Goal: Find specific page/section: Find specific page/section

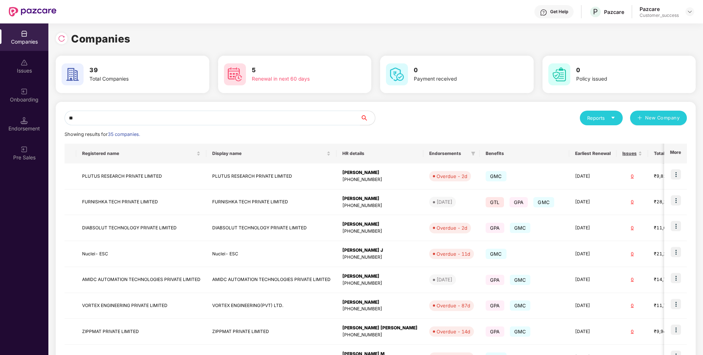
type input "*"
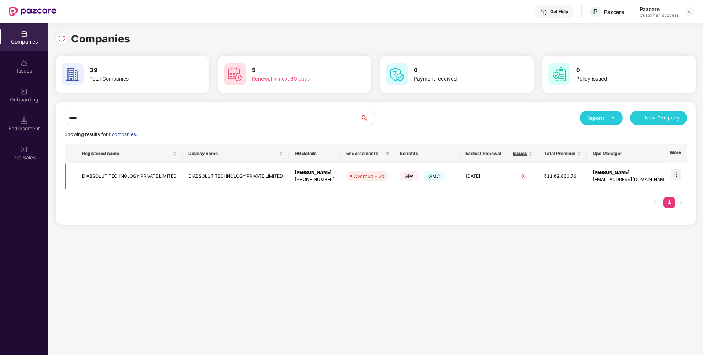
type input "****"
click at [681, 170] on img at bounding box center [676, 174] width 10 height 10
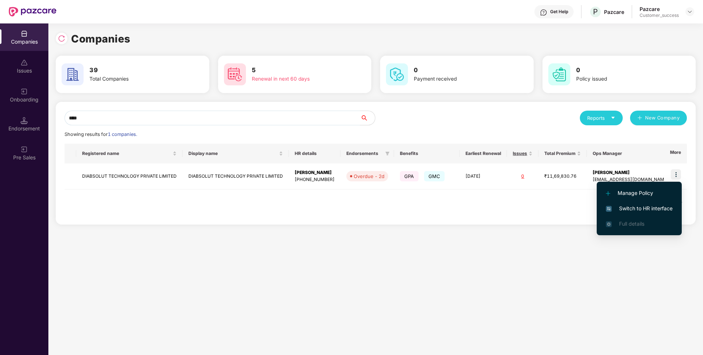
click at [629, 206] on span "Switch to HR interface" at bounding box center [639, 209] width 67 height 8
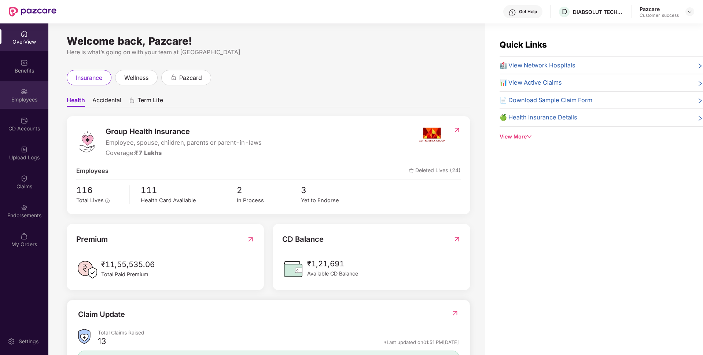
click at [17, 106] on div "Employees" at bounding box center [24, 95] width 48 height 28
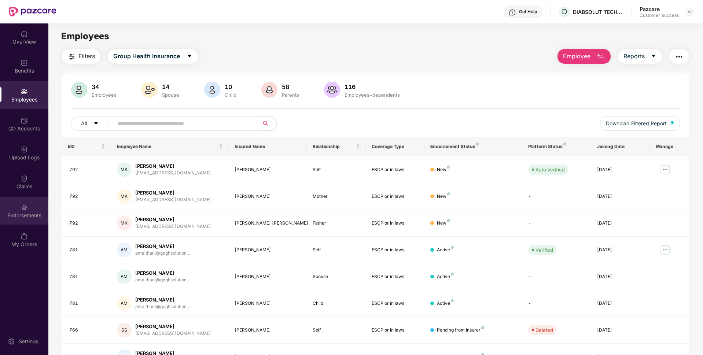
click at [10, 212] on div "Endorsements" at bounding box center [24, 215] width 48 height 7
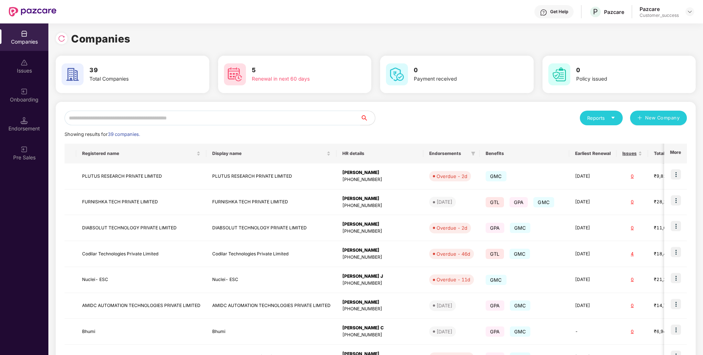
click at [209, 122] on input "text" at bounding box center [213, 118] width 296 height 15
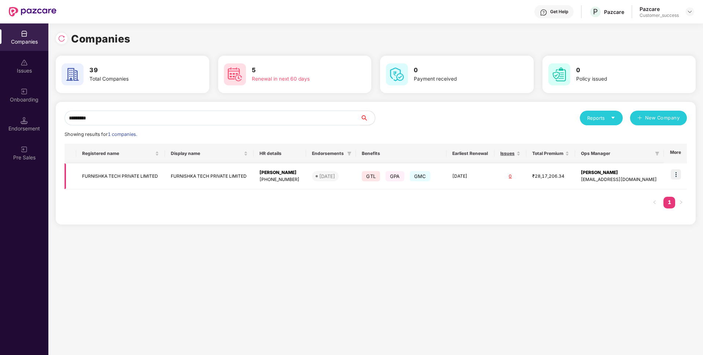
type input "*********"
click at [677, 174] on img at bounding box center [676, 174] width 10 height 10
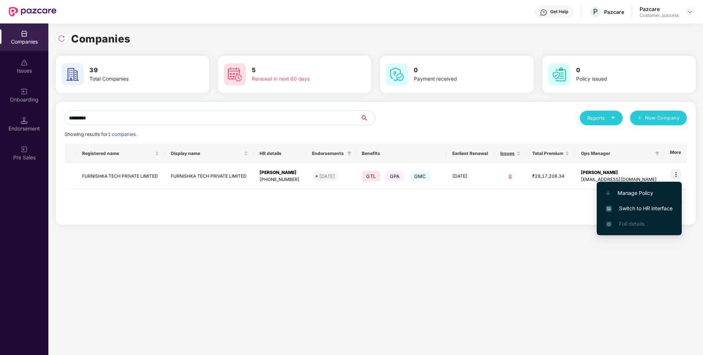
click at [606, 205] on li "Switch to HR interface" at bounding box center [639, 208] width 85 height 15
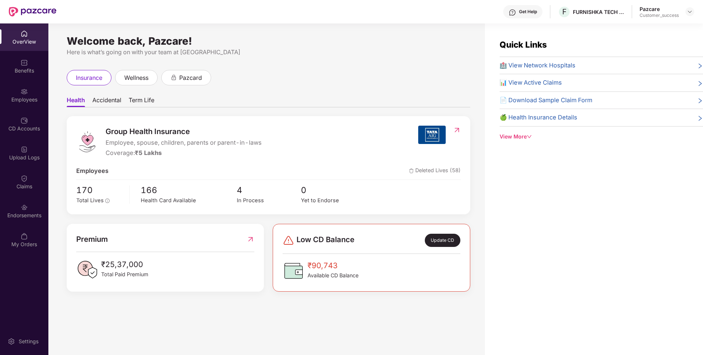
click at [5, 101] on div "Employees" at bounding box center [24, 99] width 48 height 7
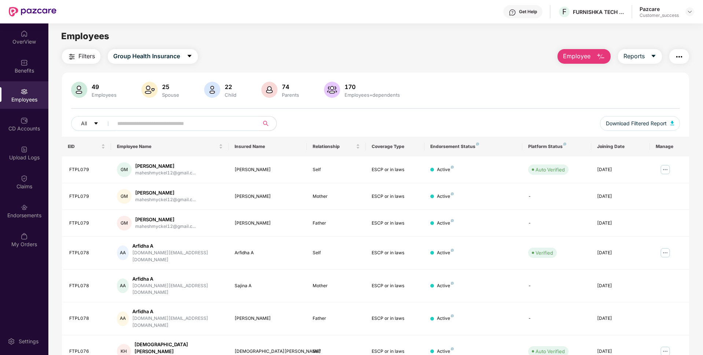
click at [5, 101] on div "Employees" at bounding box center [24, 99] width 48 height 7
click at [143, 124] on input "text" at bounding box center [183, 123] width 132 height 11
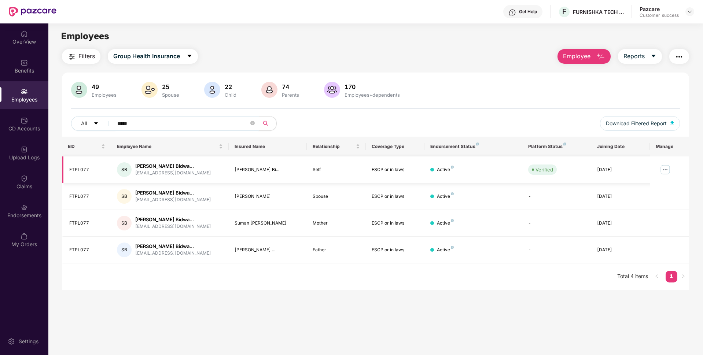
type input "*****"
click at [172, 172] on div "[EMAIL_ADDRESS][DOMAIN_NAME]" at bounding box center [173, 173] width 76 height 7
copy div "[EMAIL_ADDRESS][DOMAIN_NAME]"
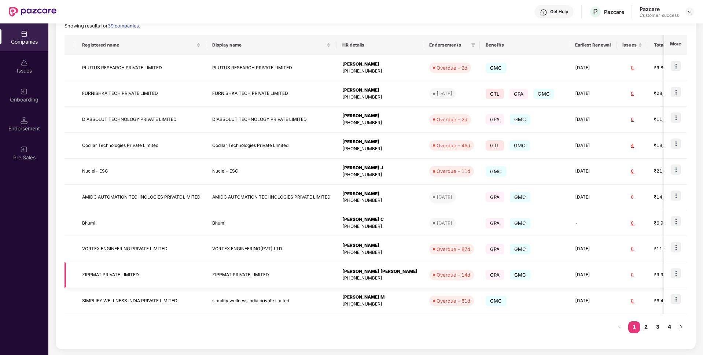
scroll to position [102, 0]
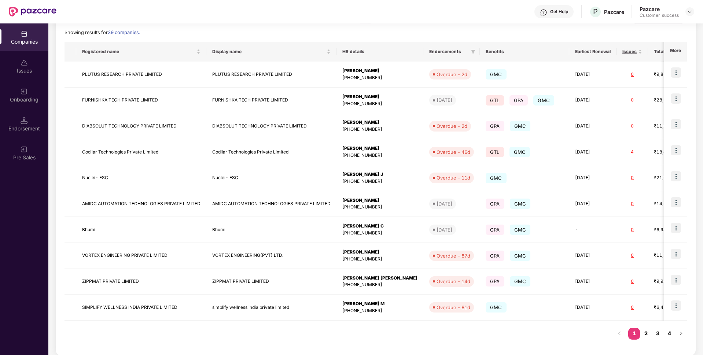
click at [645, 335] on link "2" at bounding box center [646, 333] width 12 height 11
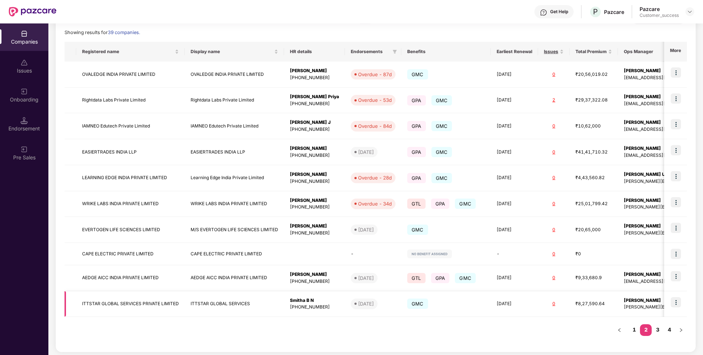
click at [119, 304] on td "ITTSTAR GLOBAL SERVICES PRIVATE LIMITED" at bounding box center [130, 305] width 109 height 26
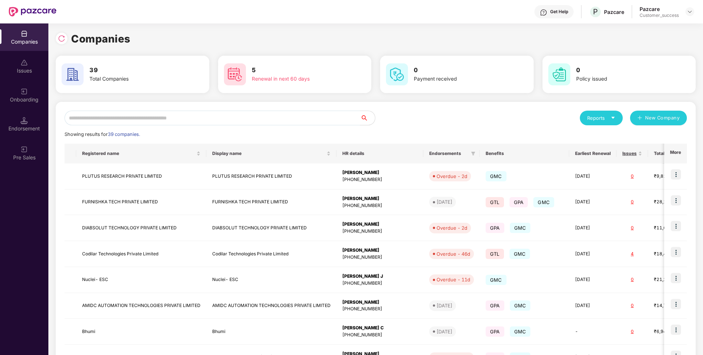
scroll to position [109, 0]
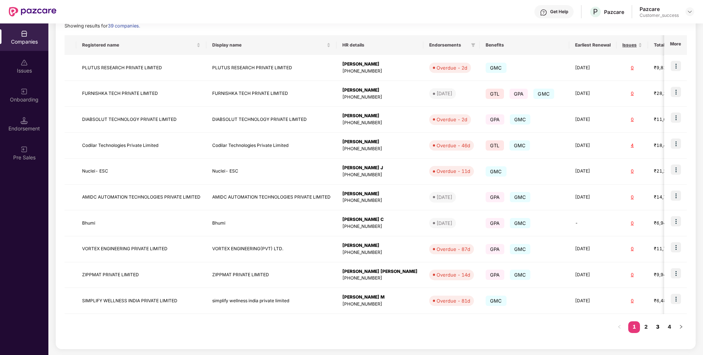
click at [657, 327] on link "3" at bounding box center [658, 327] width 12 height 11
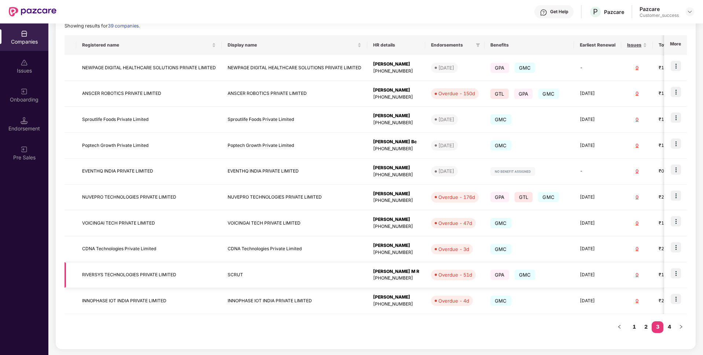
click at [148, 273] on td "RIVERSYS TECHNOLOGIES PRIVATE LIMITED" at bounding box center [149, 276] width 146 height 26
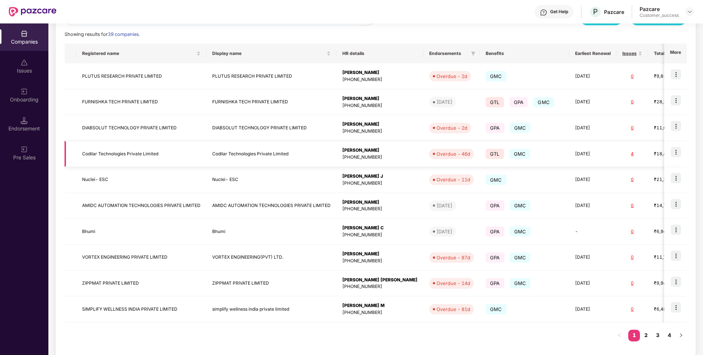
scroll to position [106, 0]
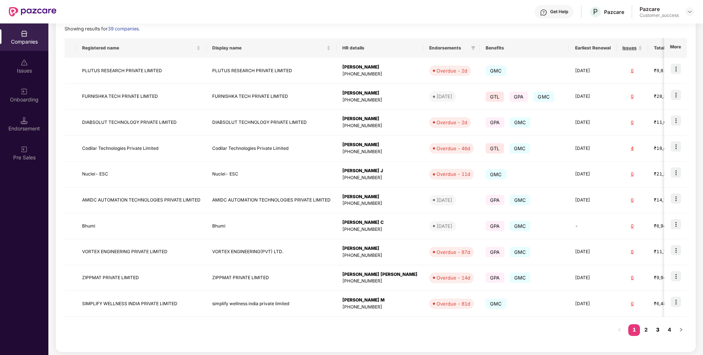
click at [662, 331] on link "3" at bounding box center [658, 330] width 12 height 11
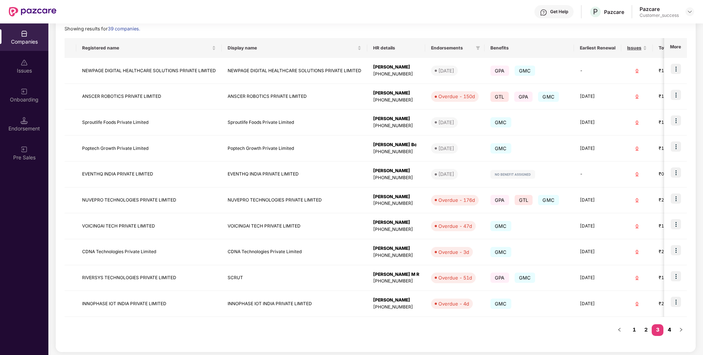
click at [669, 331] on link "4" at bounding box center [670, 330] width 12 height 11
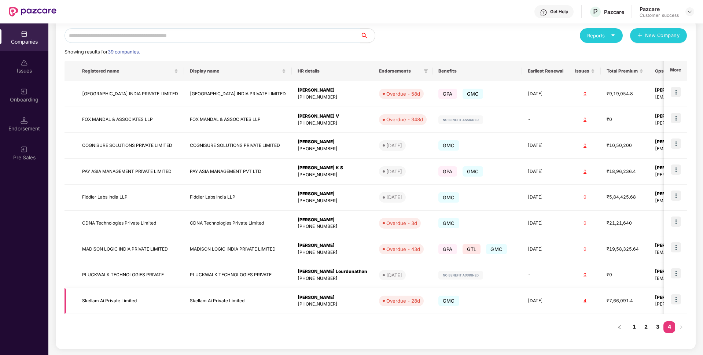
click at [97, 297] on td "Skellam Ai Private Limited" at bounding box center [130, 302] width 108 height 26
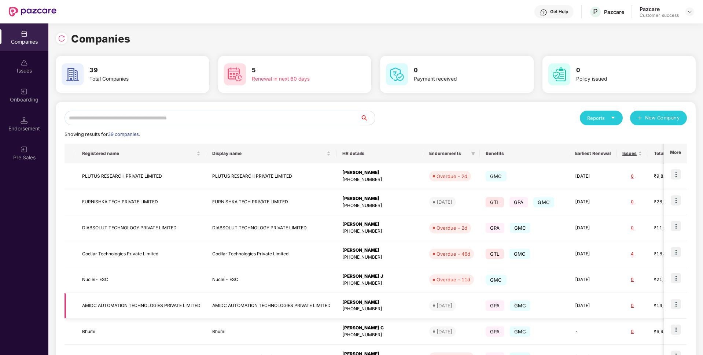
scroll to position [109, 0]
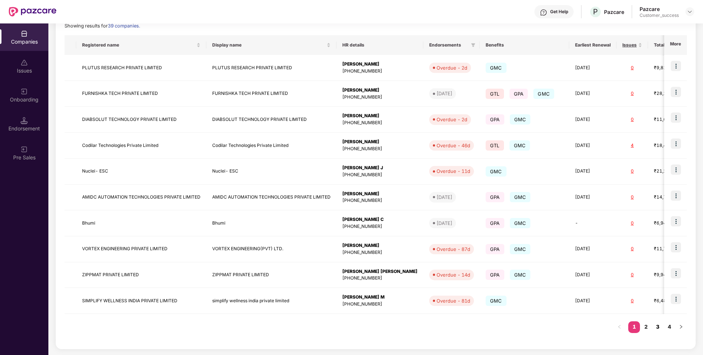
click at [659, 330] on link "3" at bounding box center [658, 327] width 12 height 11
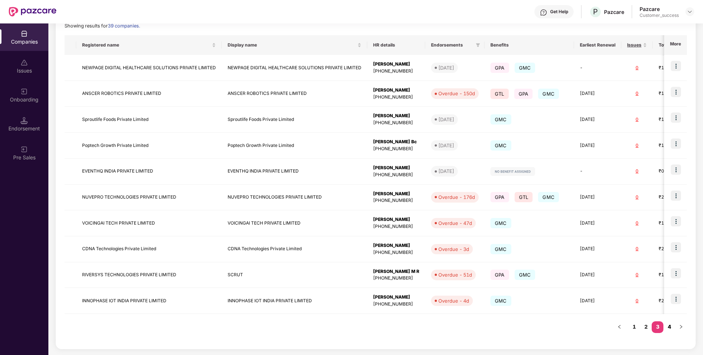
click at [668, 331] on link "4" at bounding box center [670, 327] width 12 height 11
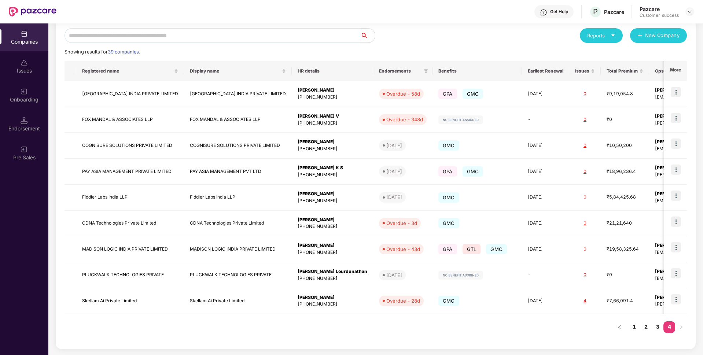
scroll to position [83, 0]
click at [105, 295] on td "Skellam Ai Private Limited" at bounding box center [130, 302] width 108 height 26
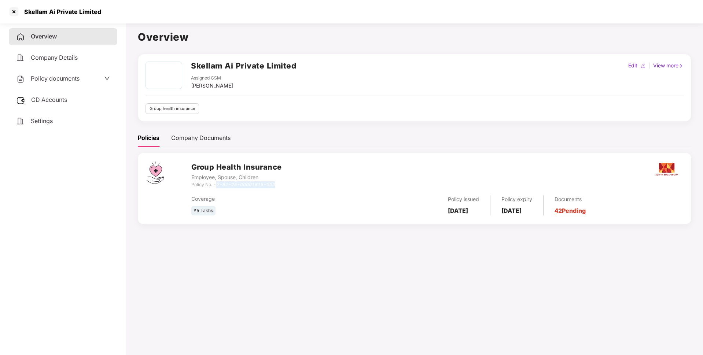
drag, startPoint x: 218, startPoint y: 184, endPoint x: 288, endPoint y: 187, distance: 70.1
click at [288, 187] on div "Group Health Insurance Employee, Spouse, Children Policy No. - 2-81-25-00001615…" at bounding box center [436, 175] width 491 height 26
copy icon "2-81-25-00001615-000"
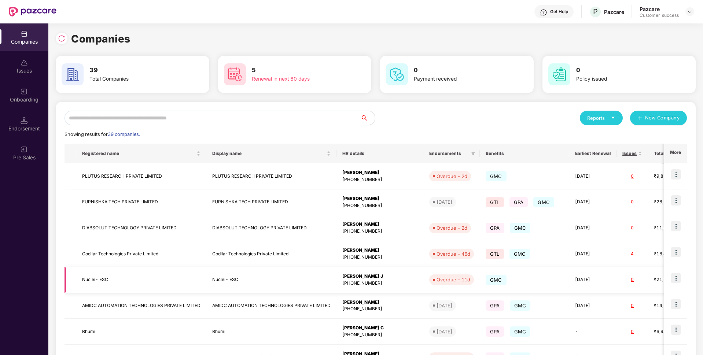
click at [102, 274] on td "Nuclei- ESC" at bounding box center [141, 280] width 130 height 26
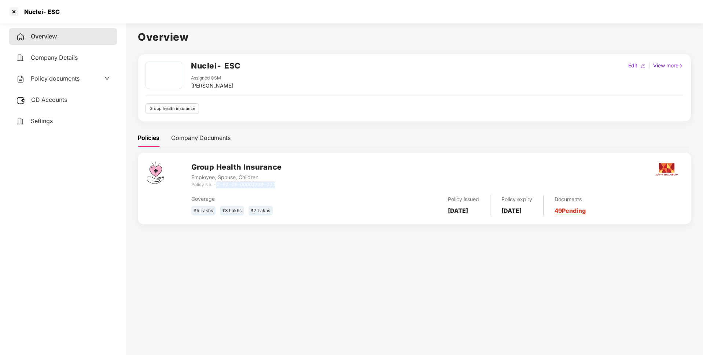
drag, startPoint x: 218, startPoint y: 185, endPoint x: 314, endPoint y: 185, distance: 96.1
click at [314, 185] on div "Group Health Insurance Employee, Spouse, Children Policy No. - 2-81-25-00001739…" at bounding box center [436, 175] width 491 height 26
copy icon "2-81-25-00001739-000"
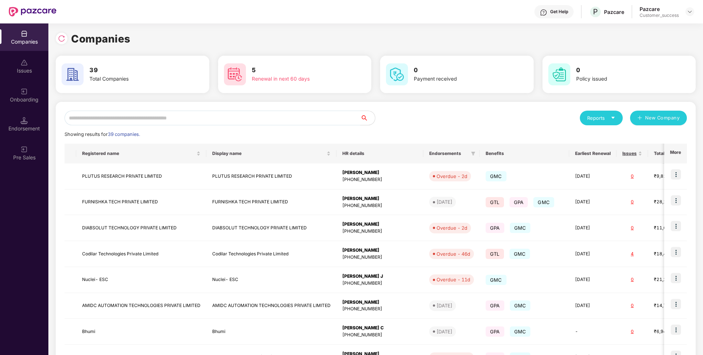
click at [212, 117] on input "text" at bounding box center [213, 118] width 296 height 15
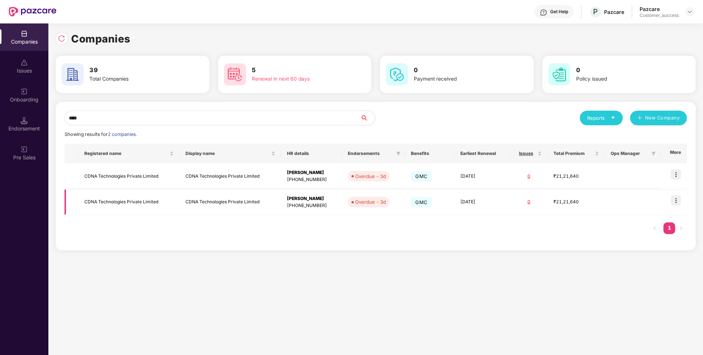
type input "****"
click at [125, 200] on td "CDNA Technologies Private Limited" at bounding box center [128, 203] width 101 height 26
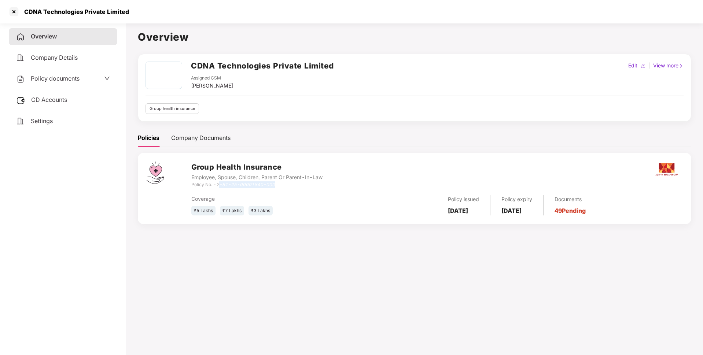
drag, startPoint x: 219, startPoint y: 184, endPoint x: 281, endPoint y: 187, distance: 62.0
click at [281, 187] on div "Policy No. - 2-81-25-00001840-000" at bounding box center [256, 185] width 131 height 7
drag, startPoint x: 218, startPoint y: 184, endPoint x: 281, endPoint y: 186, distance: 62.4
click at [281, 186] on div "Policy No. - 2-81-25-00001840-000" at bounding box center [256, 185] width 131 height 7
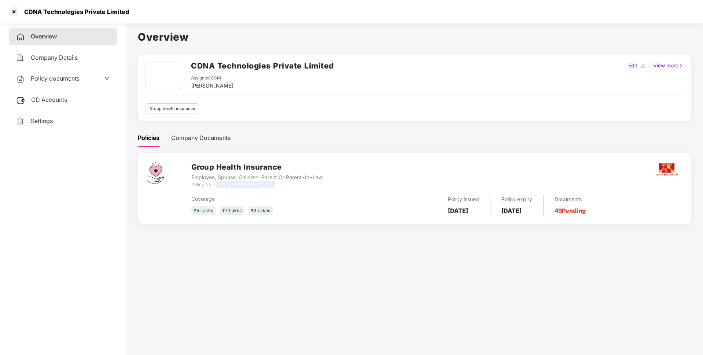
copy icon "2-81-25-00001840-000"
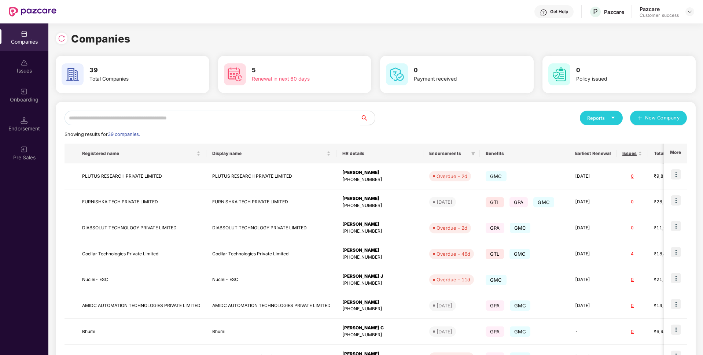
click at [155, 114] on input "text" at bounding box center [213, 118] width 296 height 15
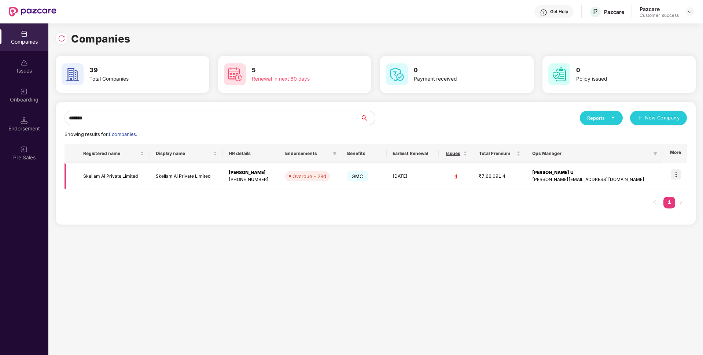
type input "*******"
click at [678, 172] on img at bounding box center [676, 174] width 10 height 10
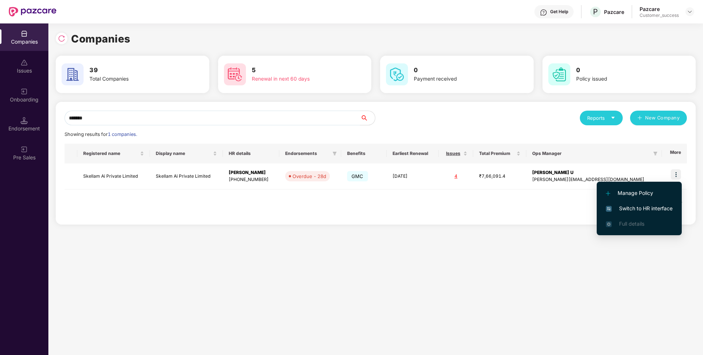
click at [639, 205] on span "Switch to HR interface" at bounding box center [639, 209] width 67 height 8
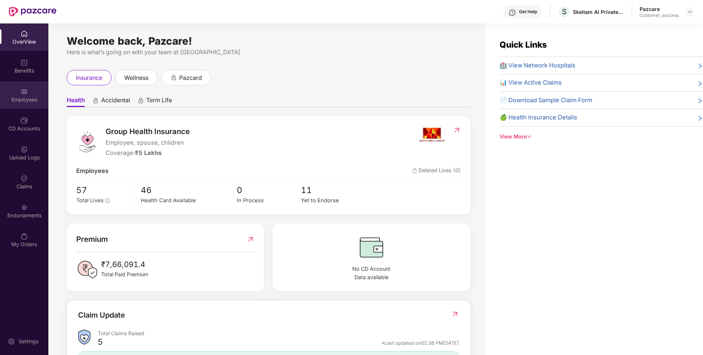
click at [0, 100] on div "Employees" at bounding box center [24, 99] width 48 height 7
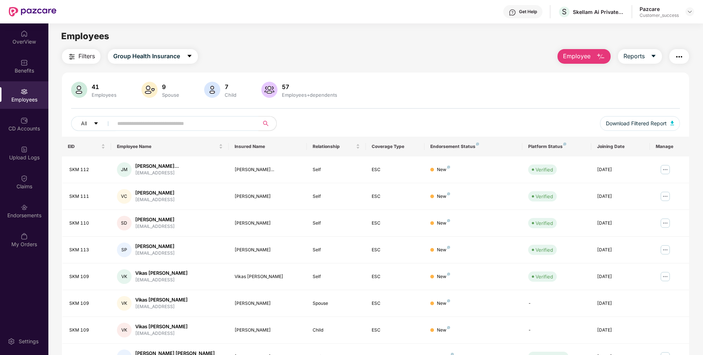
click at [0, 100] on div "Employees" at bounding box center [24, 95] width 48 height 28
click at [173, 123] on input "text" at bounding box center [183, 123] width 132 height 11
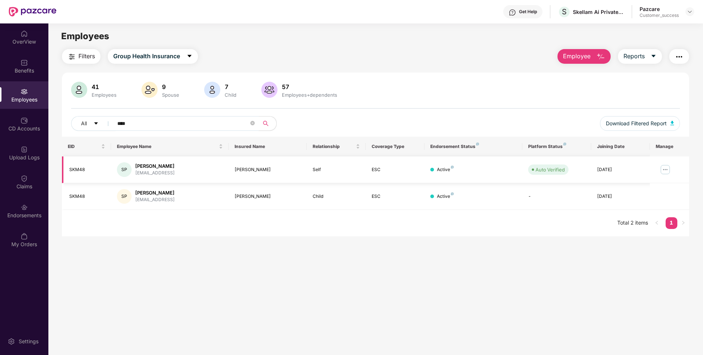
type input "****"
click at [156, 174] on div "[EMAIL_ADDRESS]" at bounding box center [155, 173] width 40 height 7
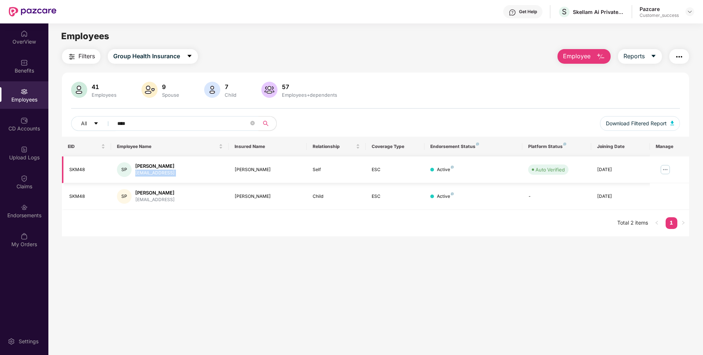
click at [156, 174] on div "[EMAIL_ADDRESS]" at bounding box center [155, 173] width 40 height 7
copy div "[EMAIL_ADDRESS]"
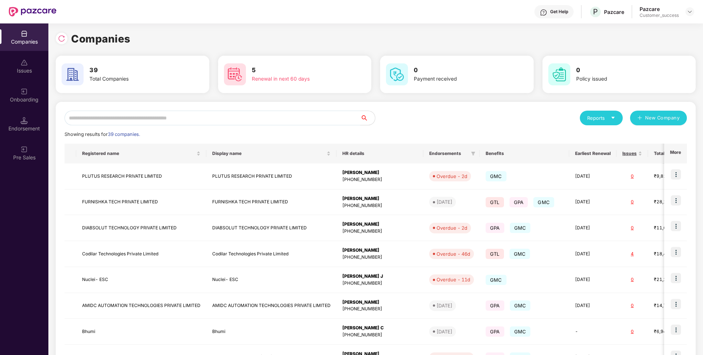
click at [230, 116] on input "text" at bounding box center [213, 118] width 296 height 15
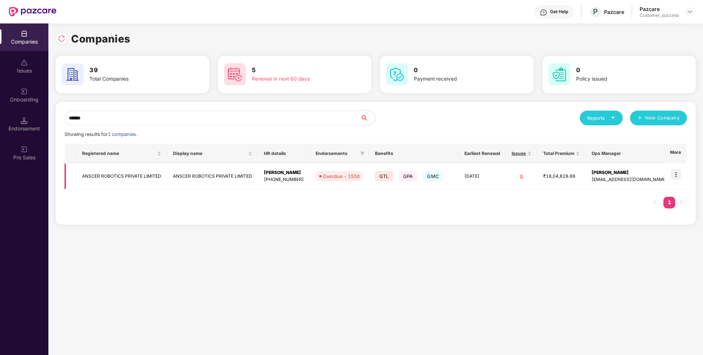
type input "******"
click at [118, 174] on td "ANSCER ROBOTICS PRIVATE LIMITED" at bounding box center [121, 177] width 91 height 26
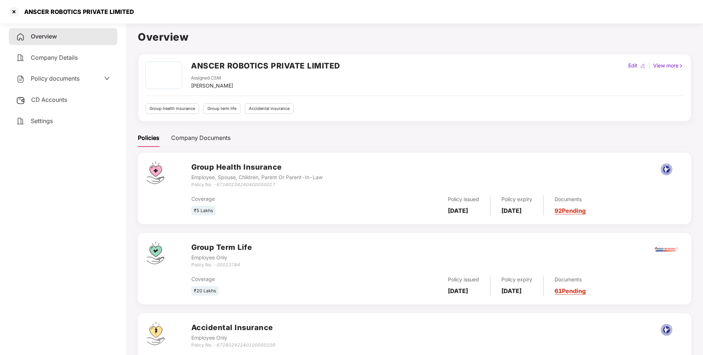
click at [114, 10] on div "ANSCER ROBOTICS PRIVATE LIMITED" at bounding box center [77, 11] width 114 height 7
copy div "ANSCER ROBOTICS PRIVATE LIMITED"
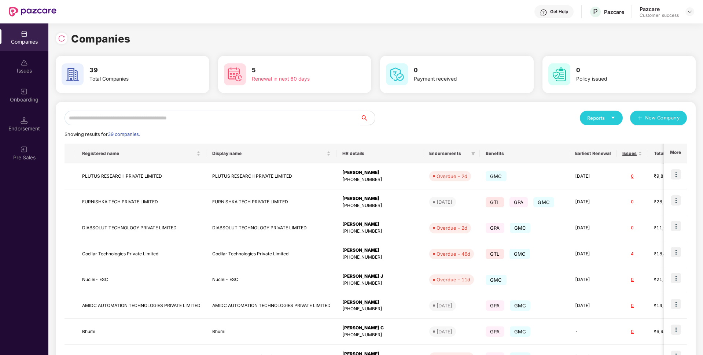
click at [217, 113] on input "text" at bounding box center [213, 118] width 296 height 15
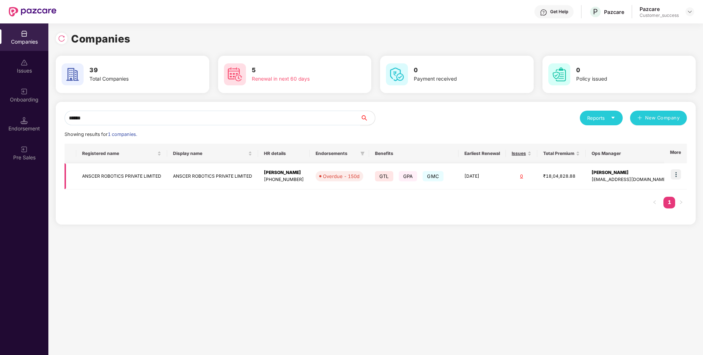
type input "******"
click at [677, 171] on img at bounding box center [676, 174] width 10 height 10
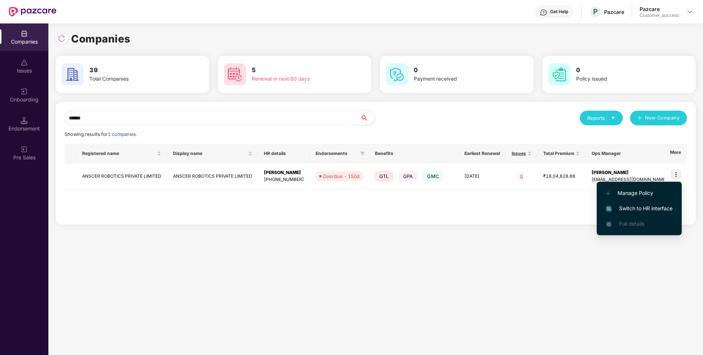
click at [655, 213] on li "Switch to HR interface" at bounding box center [639, 208] width 85 height 15
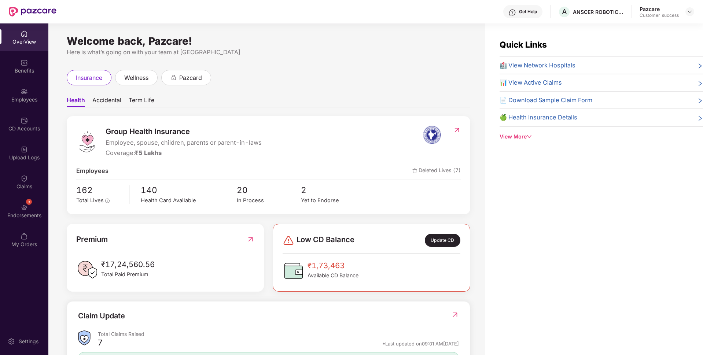
click at [0, 96] on div "Employees" at bounding box center [24, 99] width 48 height 7
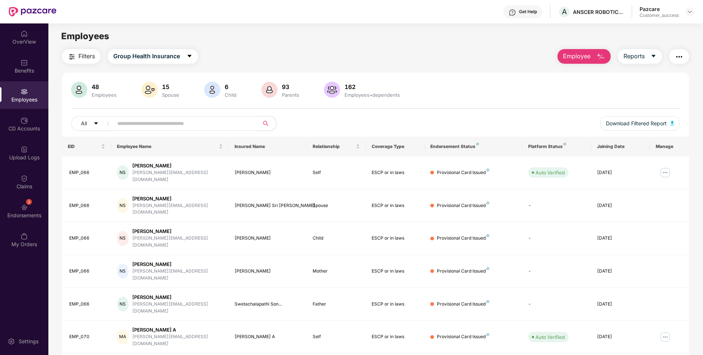
click at [169, 130] on span at bounding box center [184, 123] width 150 height 15
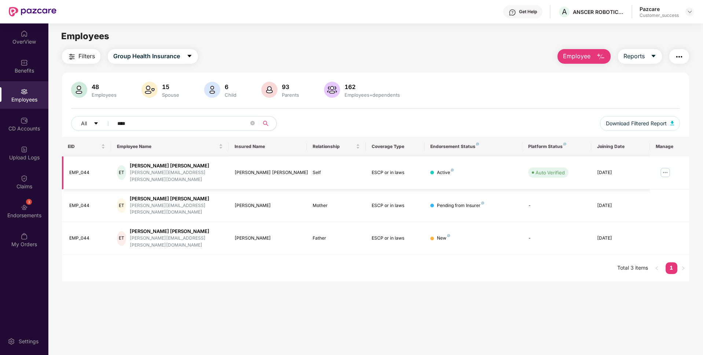
type input "****"
click at [665, 167] on img at bounding box center [666, 173] width 12 height 12
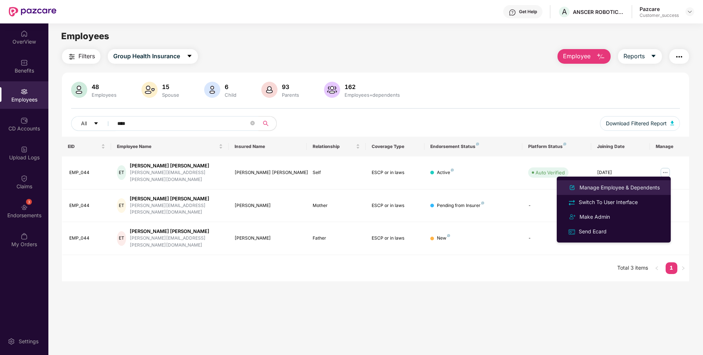
click at [636, 182] on li "Manage Employee & Dependents" at bounding box center [614, 187] width 114 height 15
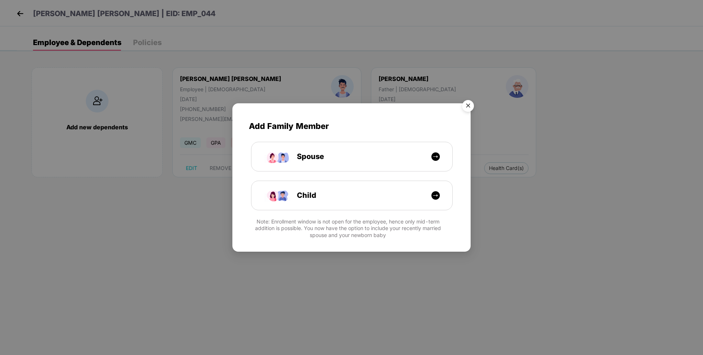
click at [469, 105] on img "Close" at bounding box center [468, 107] width 21 height 21
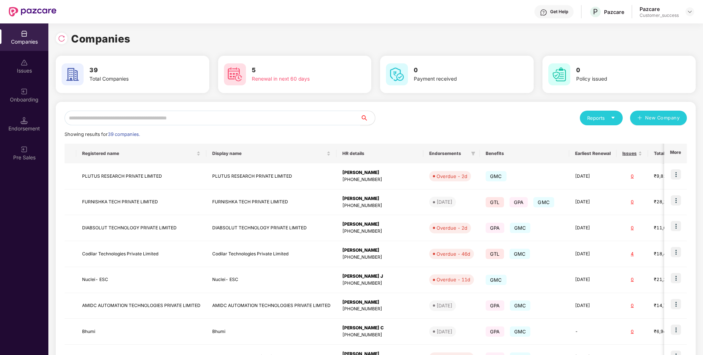
click at [194, 114] on input "text" at bounding box center [213, 118] width 296 height 15
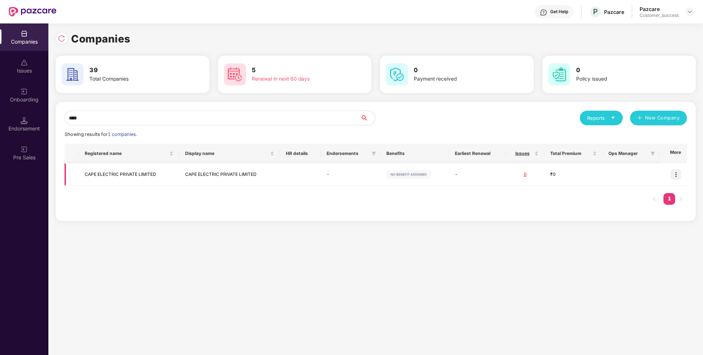
type input "****"
click at [111, 183] on td "CAPE ELECTRIC PRIVATE LIMITED" at bounding box center [129, 175] width 101 height 22
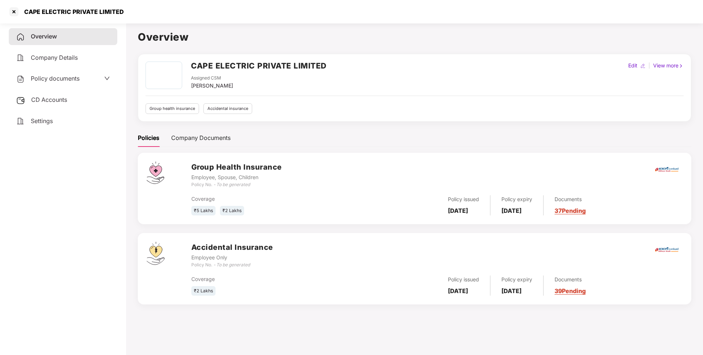
click at [91, 14] on div "CAPE ELECTRIC PRIVATE LIMITED" at bounding box center [72, 11] width 104 height 7
copy div "CAPE ELECTRIC PRIVATE LIMITED"
